Goal: Communication & Community: Connect with others

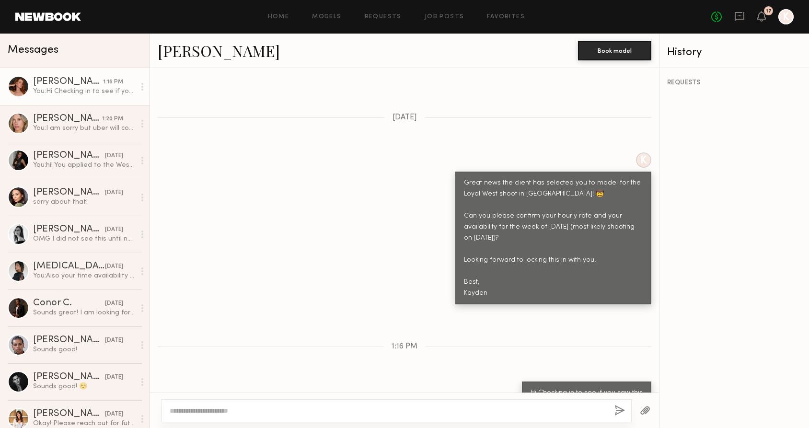
scroll to position [337, 0]
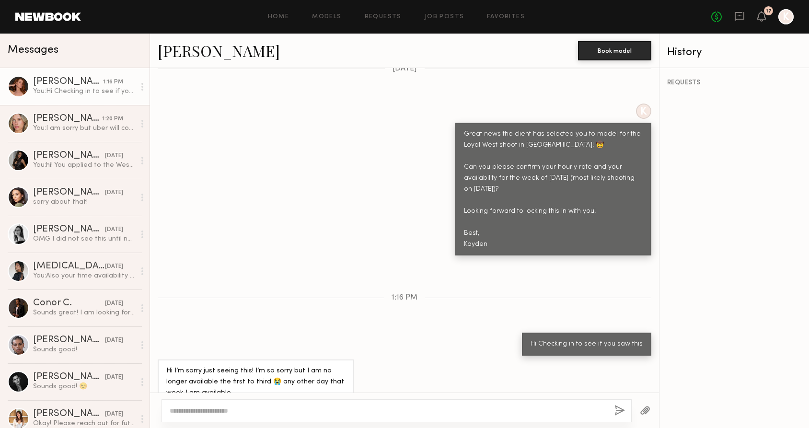
click at [310, 409] on textarea at bounding box center [388, 411] width 437 height 10
type textarea "**********"
click at [623, 413] on button "button" at bounding box center [619, 411] width 11 height 12
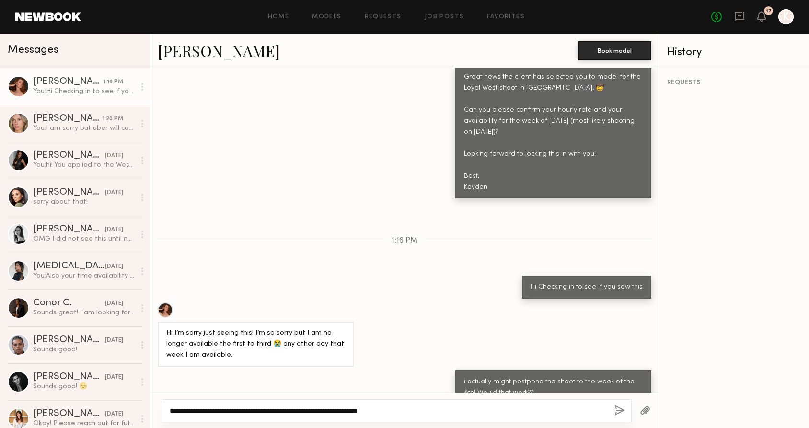
click at [451, 409] on textarea "**********" at bounding box center [388, 411] width 437 height 10
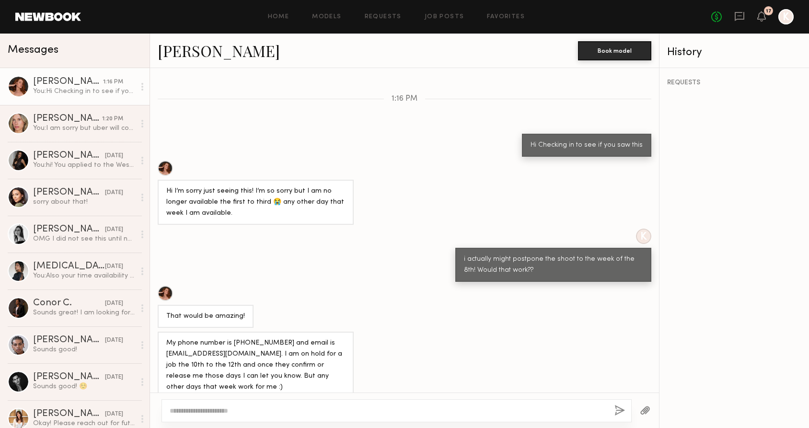
scroll to position [594, 0]
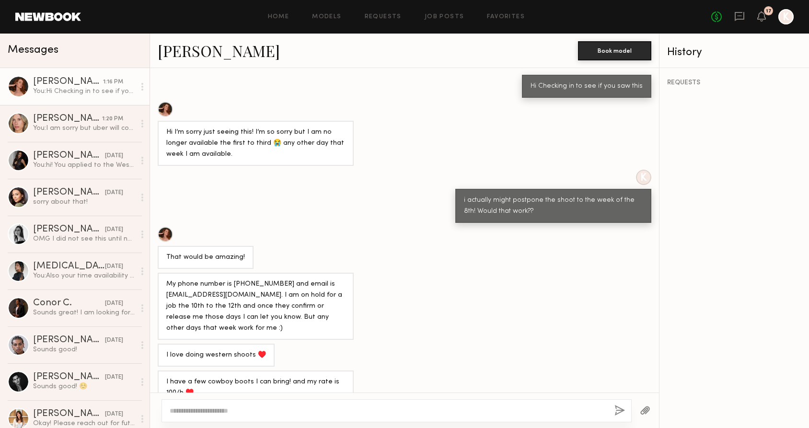
click at [311, 405] on div at bounding box center [396, 410] width 470 height 23
click at [50, 121] on div "[PERSON_NAME]" at bounding box center [67, 119] width 69 height 10
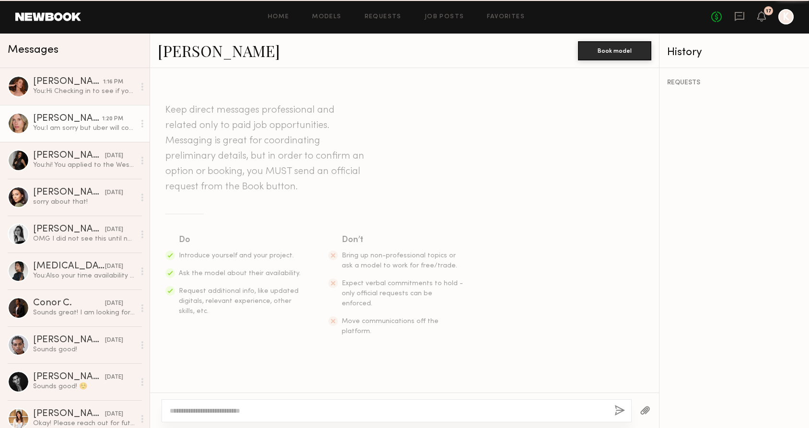
scroll to position [762, 0]
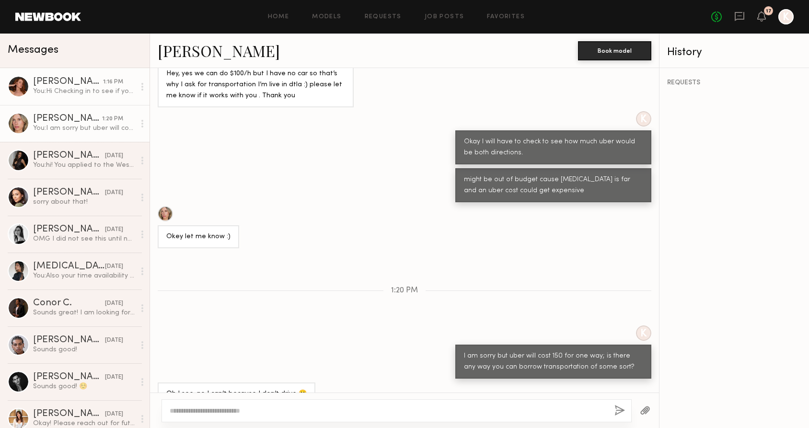
click at [51, 100] on link "[PERSON_NAME] 1:16 PM You: Hi Checking in to see if you saw this" at bounding box center [74, 86] width 149 height 37
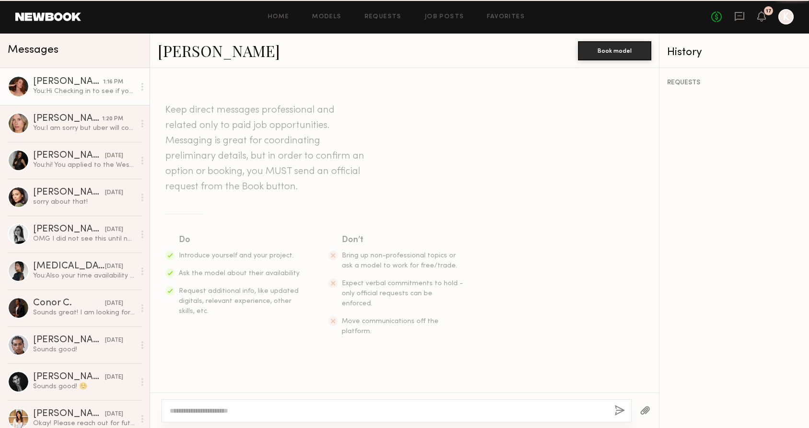
scroll to position [594, 0]
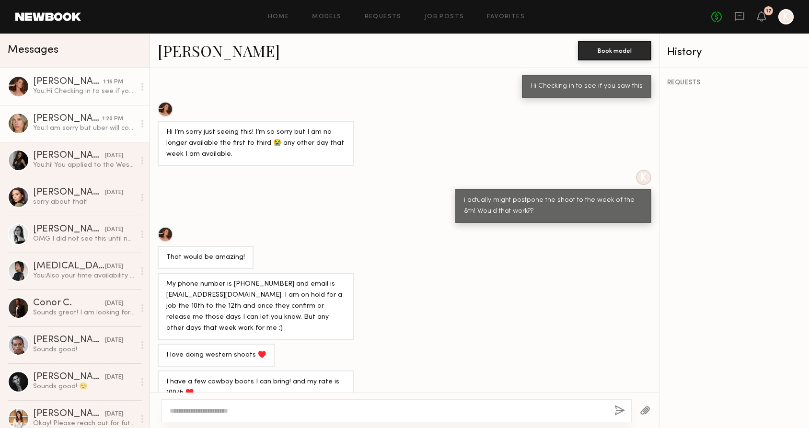
click at [64, 114] on div "[PERSON_NAME]" at bounding box center [67, 119] width 69 height 10
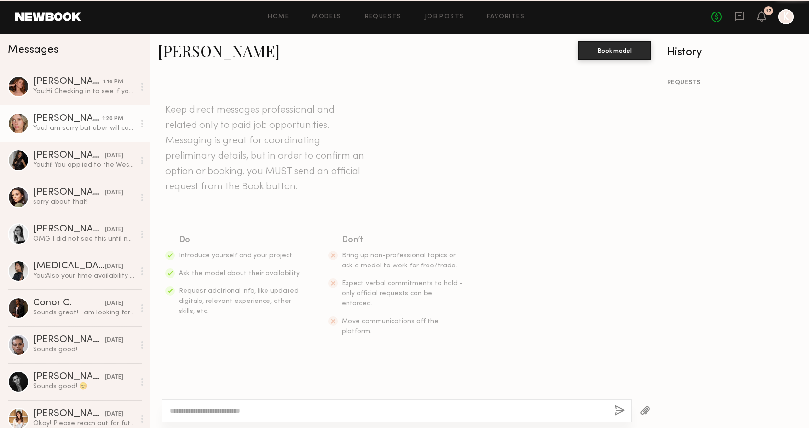
scroll to position [762, 0]
